Goal: Task Accomplishment & Management: Use online tool/utility

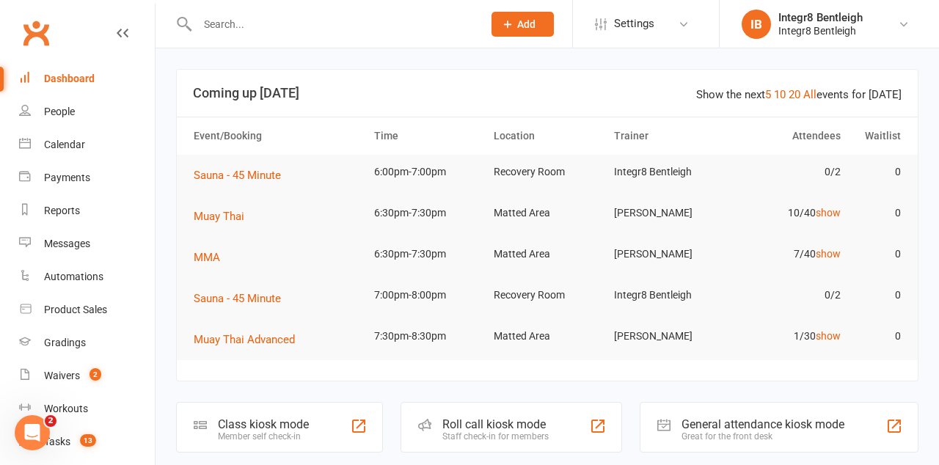
click at [586, 436] on div "Roll call kiosk mode Staff check-in for members" at bounding box center [512, 427] width 222 height 51
